Goal: Task Accomplishment & Management: Manage account settings

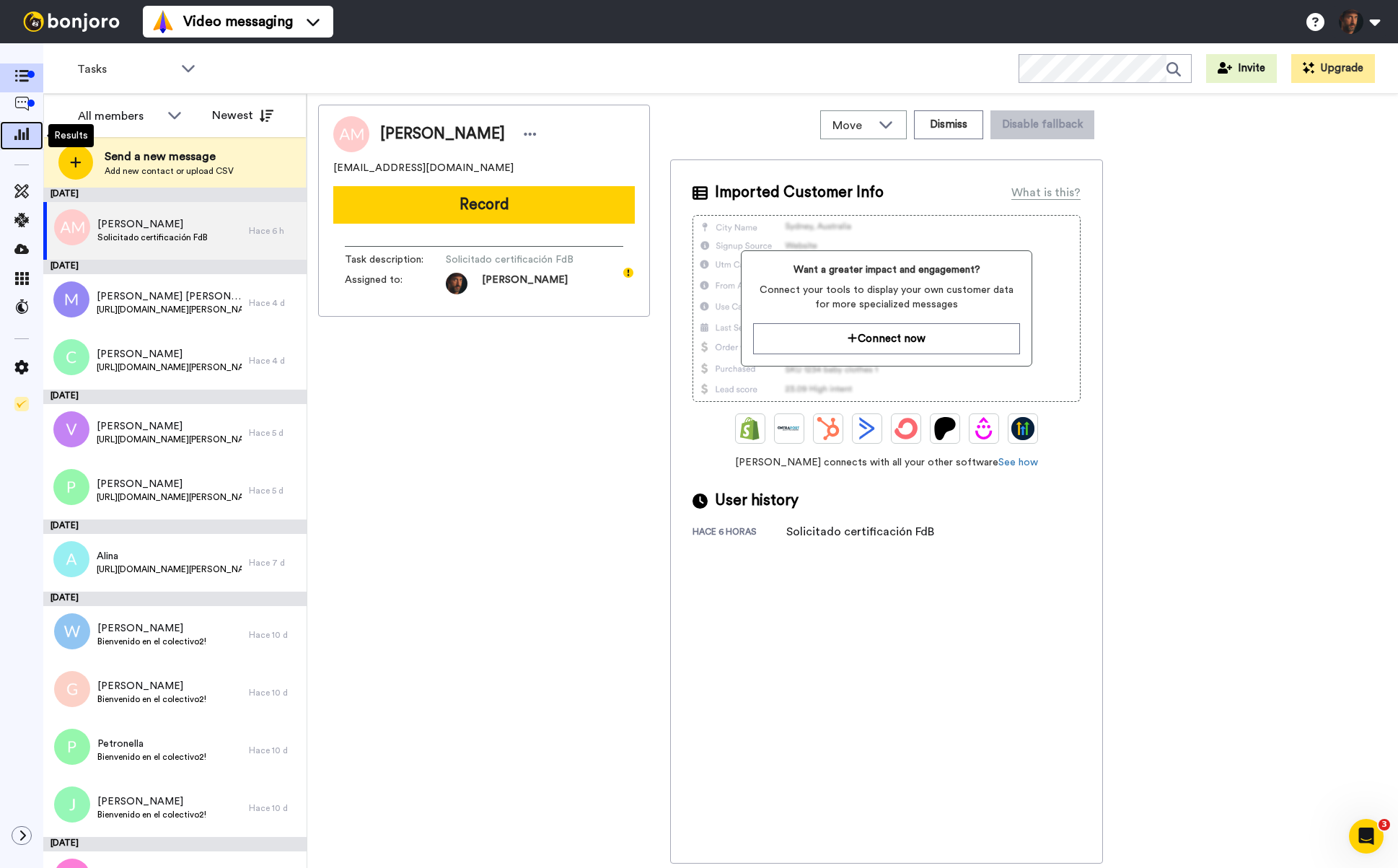
click at [21, 129] on icon at bounding box center [22, 133] width 15 height 13
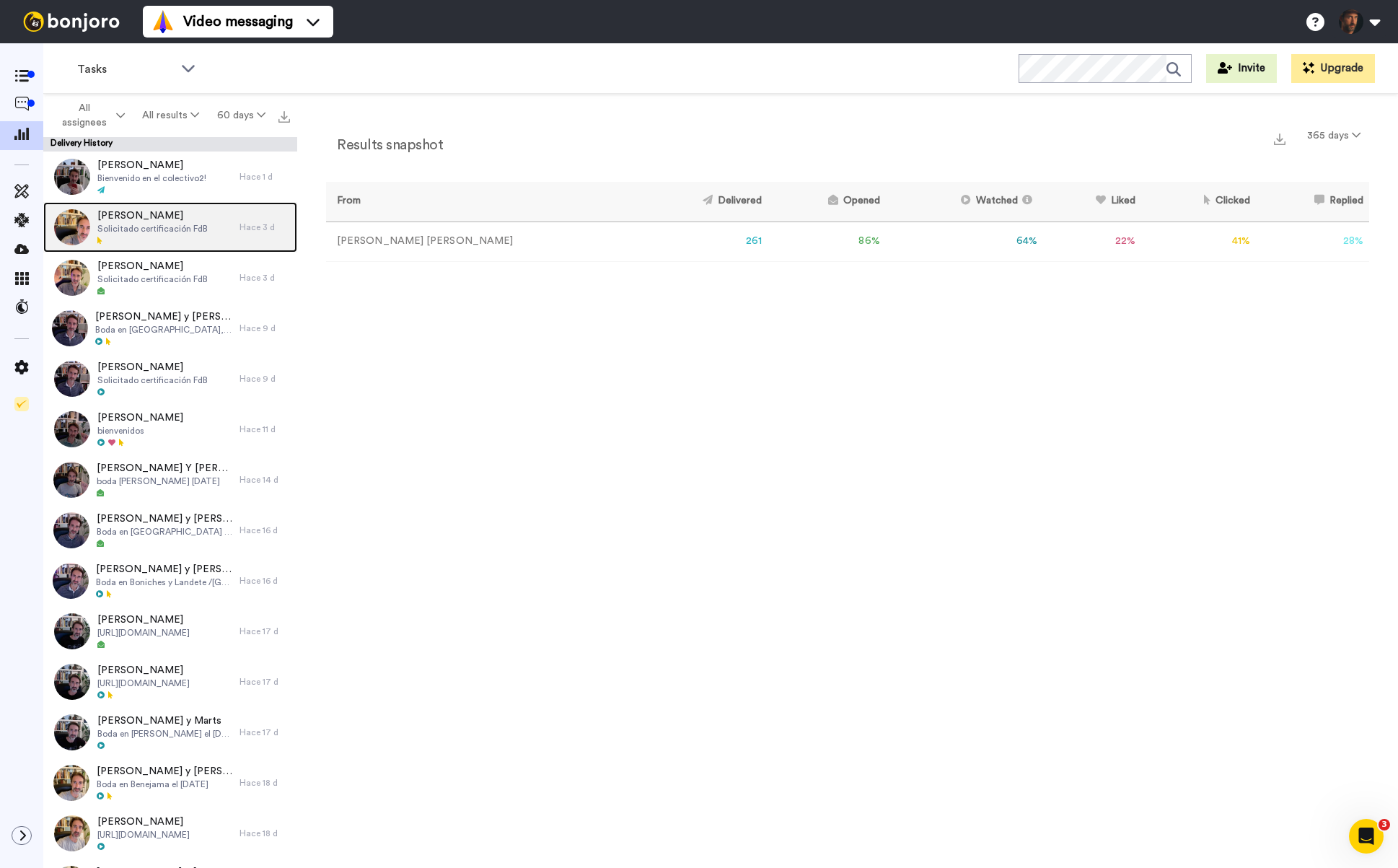
click at [167, 222] on span "[PERSON_NAME]" at bounding box center [153, 215] width 111 height 15
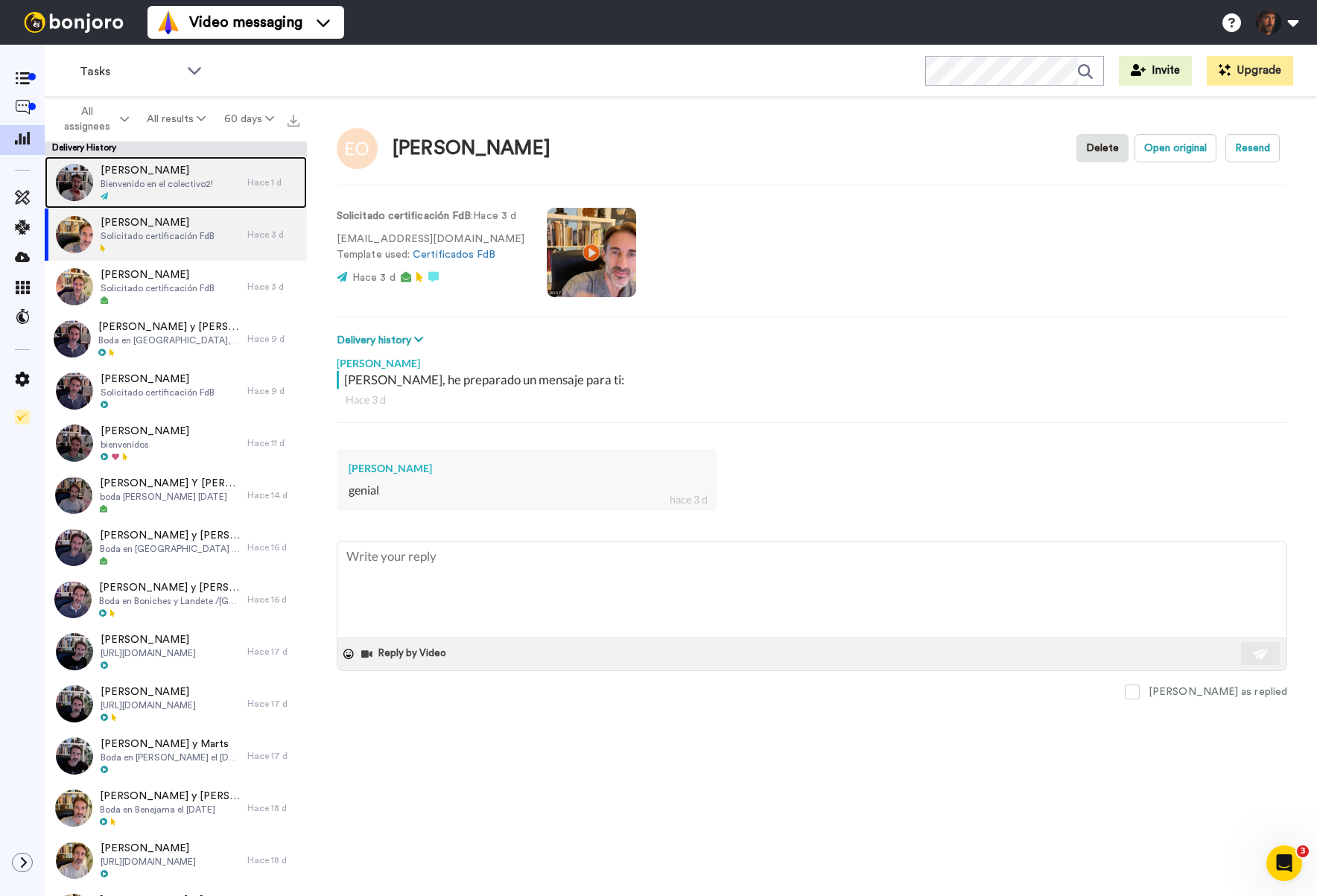
click at [163, 182] on span "Bienvenido en el colectivo2!" at bounding box center [157, 184] width 112 height 12
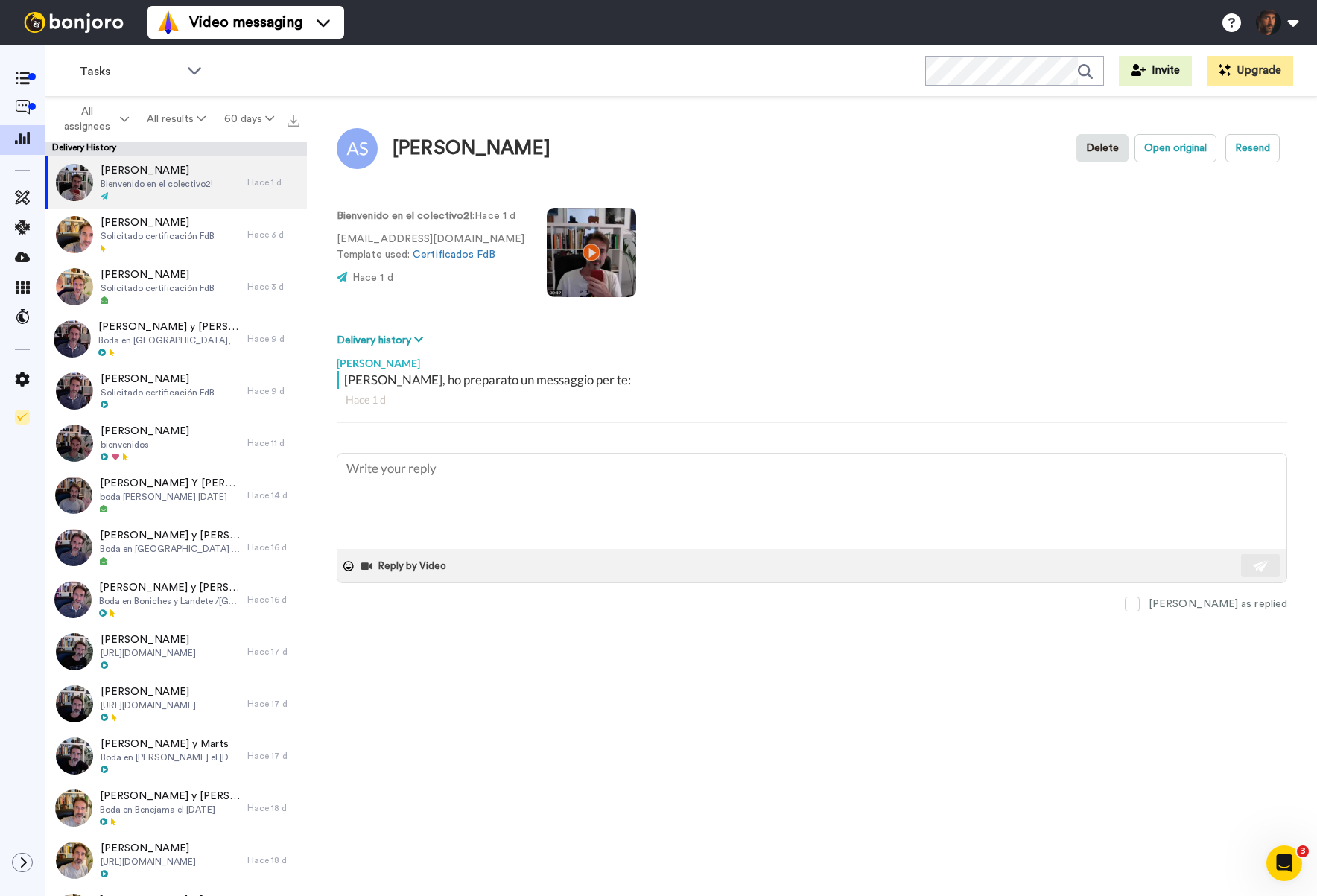
type textarea "x"
click at [18, 109] on icon at bounding box center [23, 107] width 15 height 15
